Goal: Task Accomplishment & Management: Manage account settings

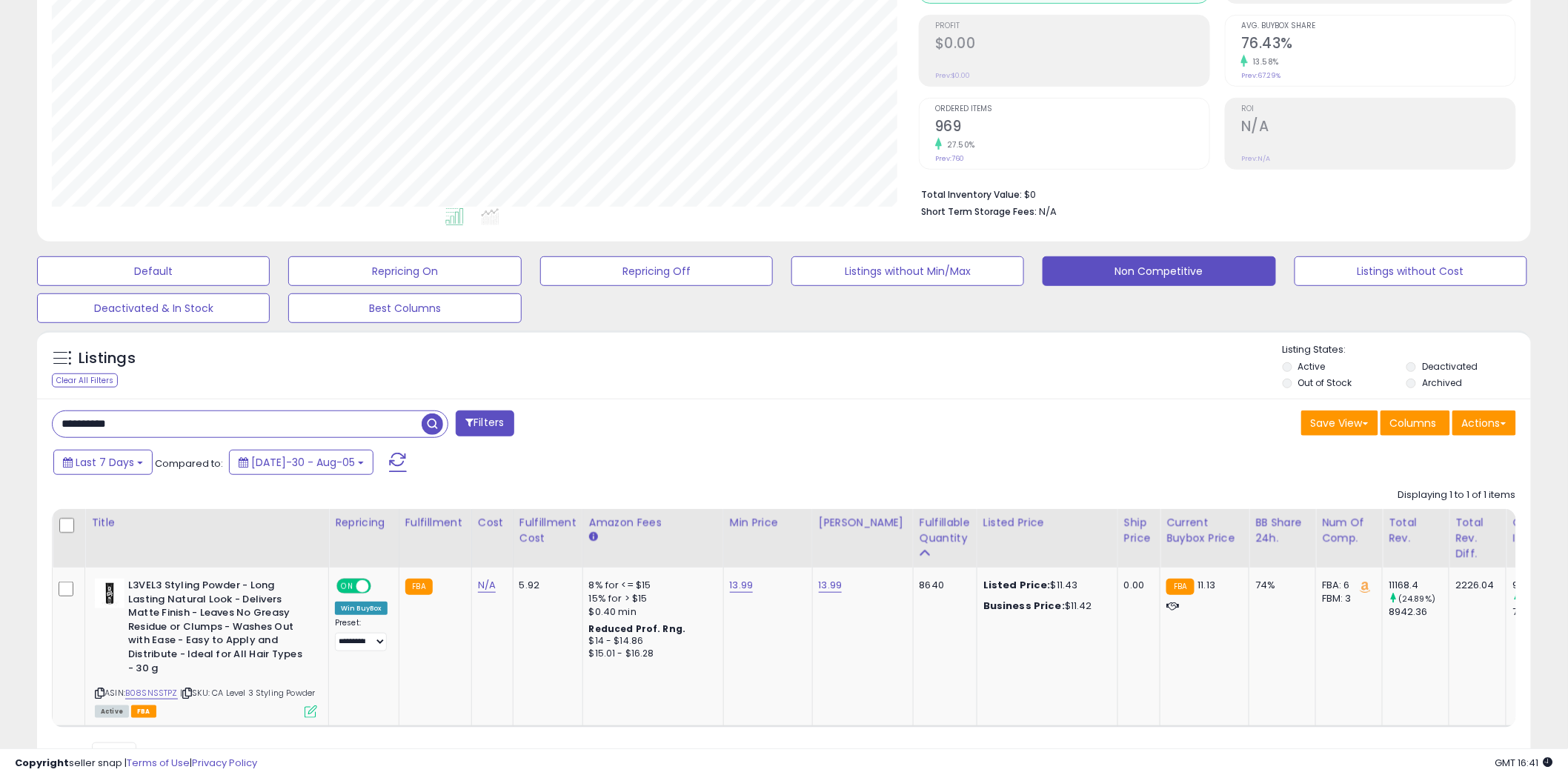
scroll to position [303, 867]
click at [418, 742] on div "Displaying 1 to 1 of 1 items Title Repricing" at bounding box center [235, 755] width 366 height 25
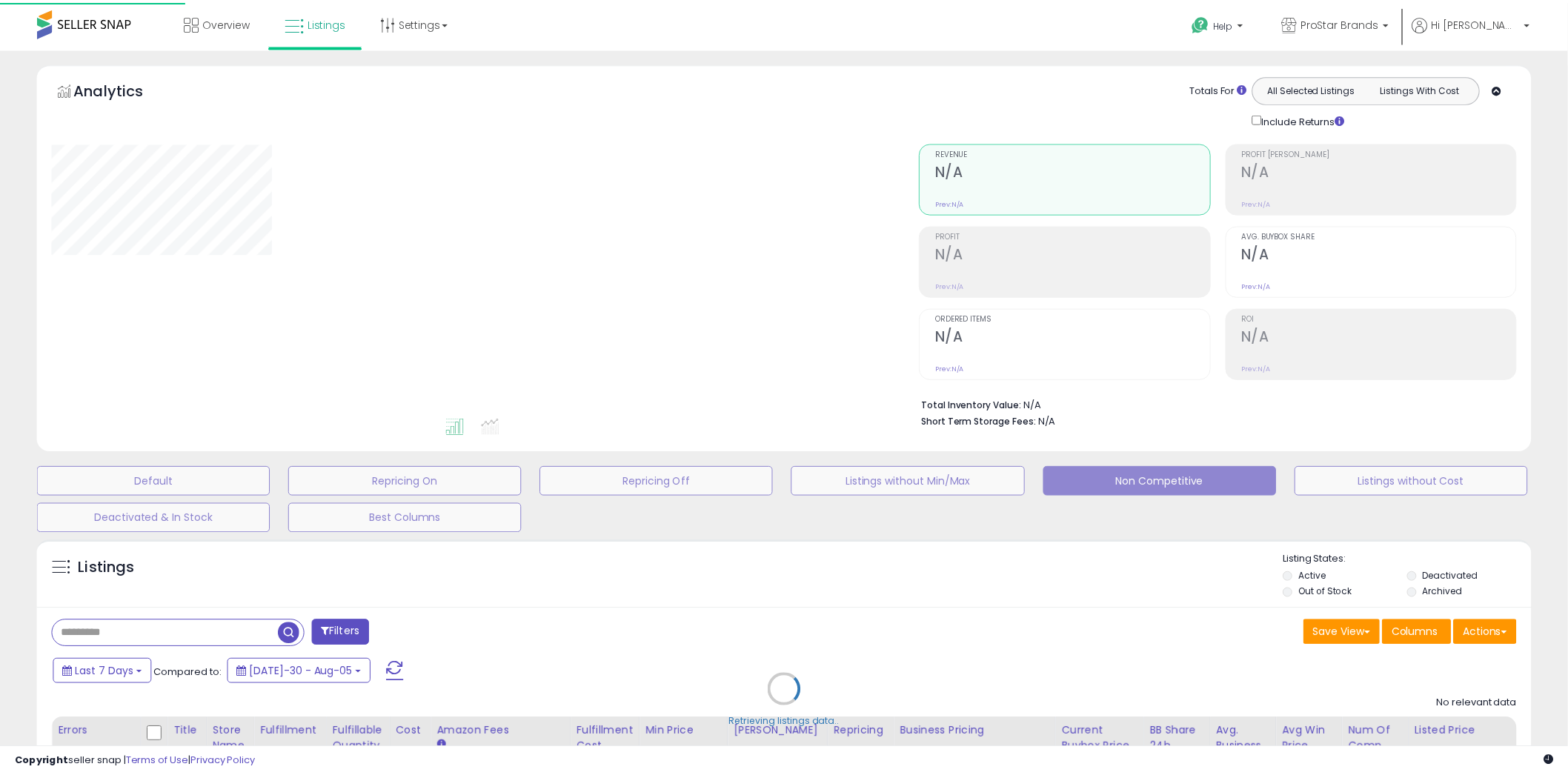
scroll to position [144, 0]
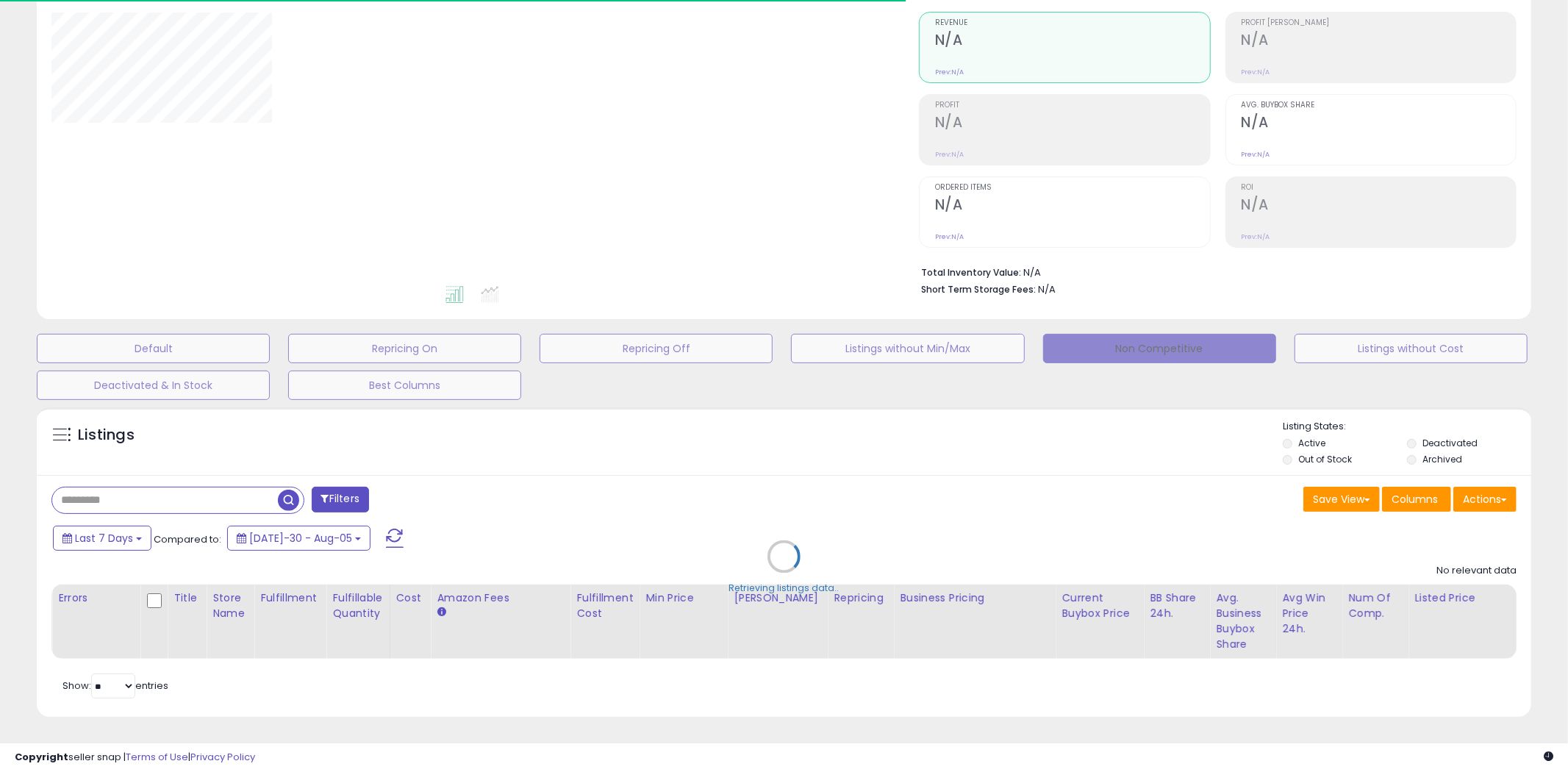
type input "**********"
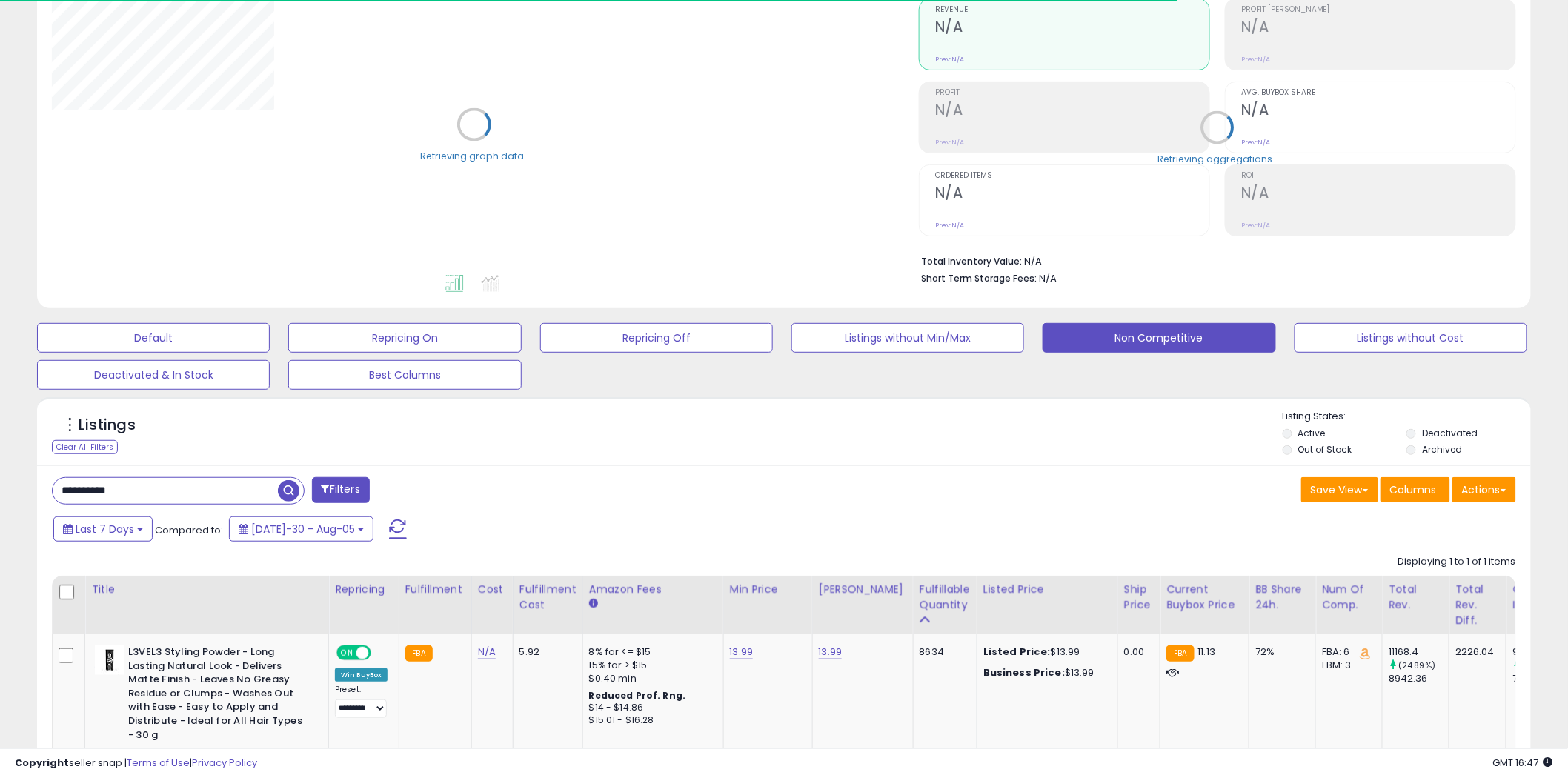
click at [1090, 527] on div "Last 7 Days Compared to: Jul-30 - Aug-05" at bounding box center [599, 531] width 1098 height 33
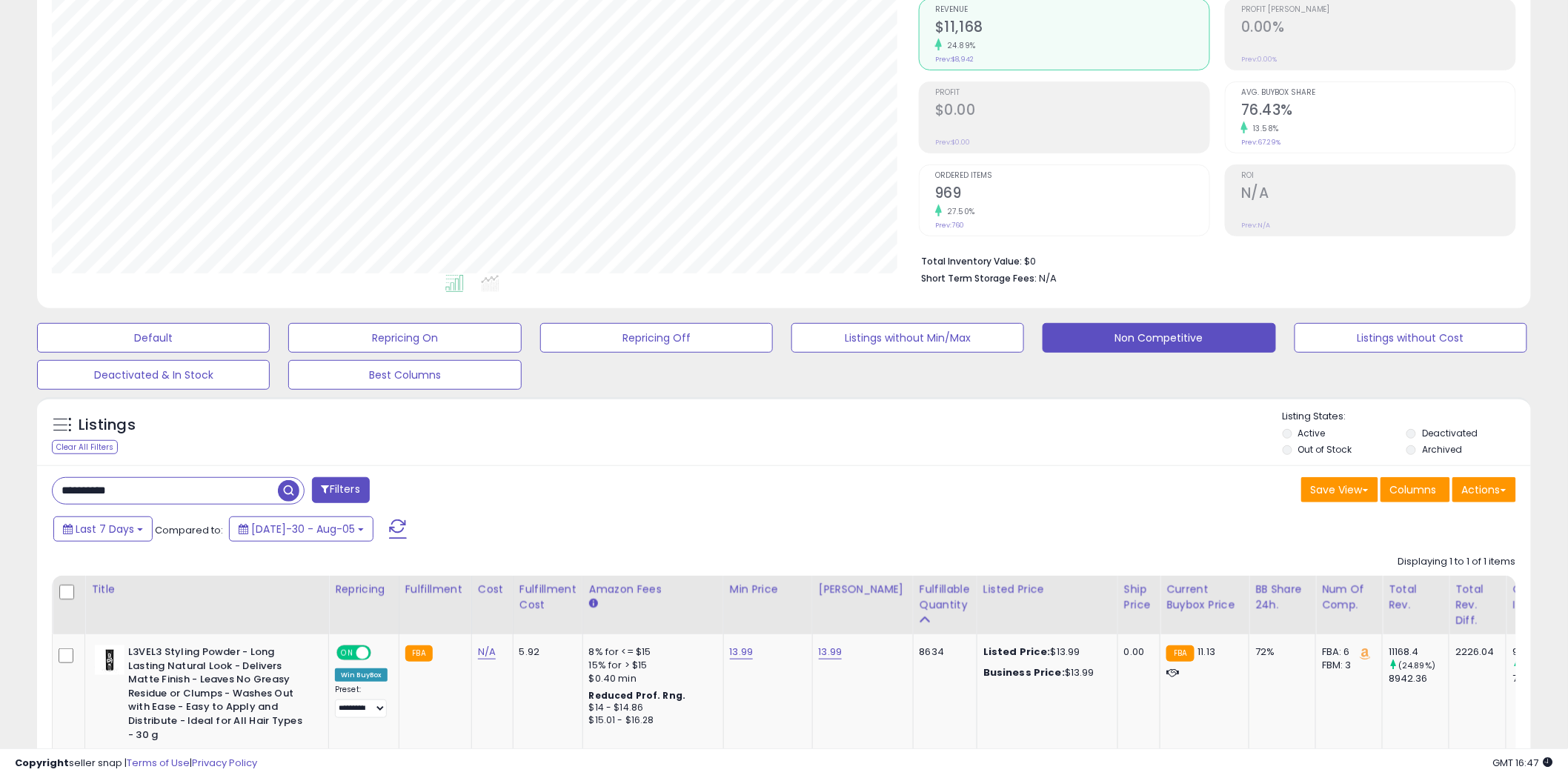
scroll to position [303, 867]
